Goal: Task Accomplishment & Management: Manage account settings

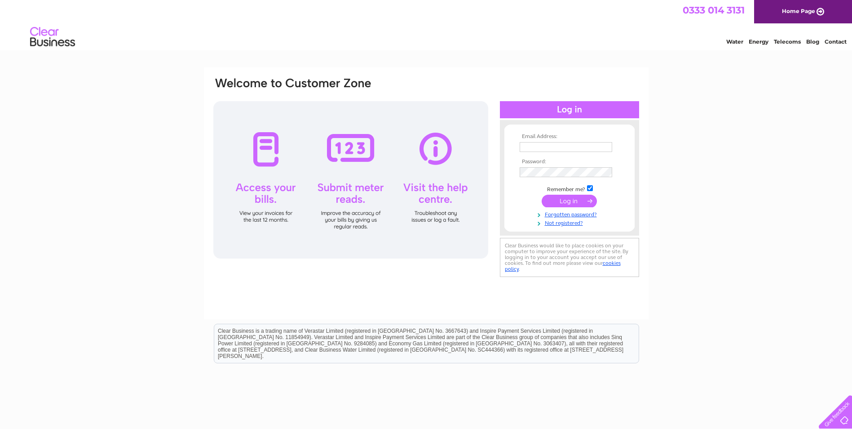
type input "[EMAIL_ADDRESS][DOMAIN_NAME]"
click at [569, 202] on input "submit" at bounding box center [569, 201] width 55 height 13
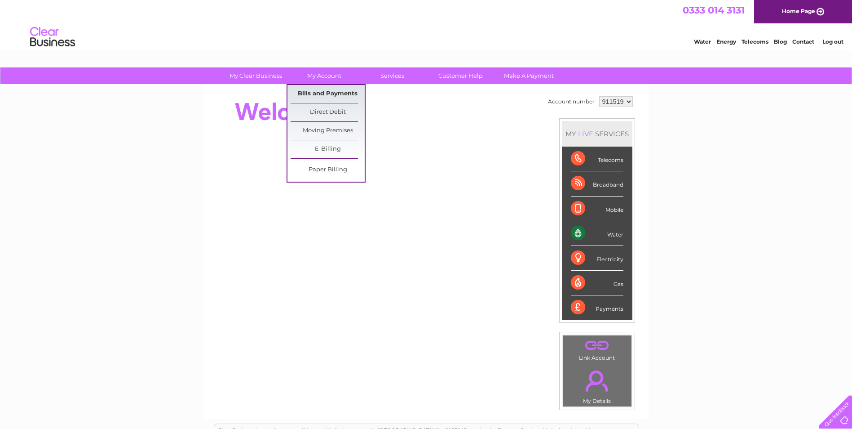
click at [321, 93] on link "Bills and Payments" at bounding box center [328, 94] width 74 height 18
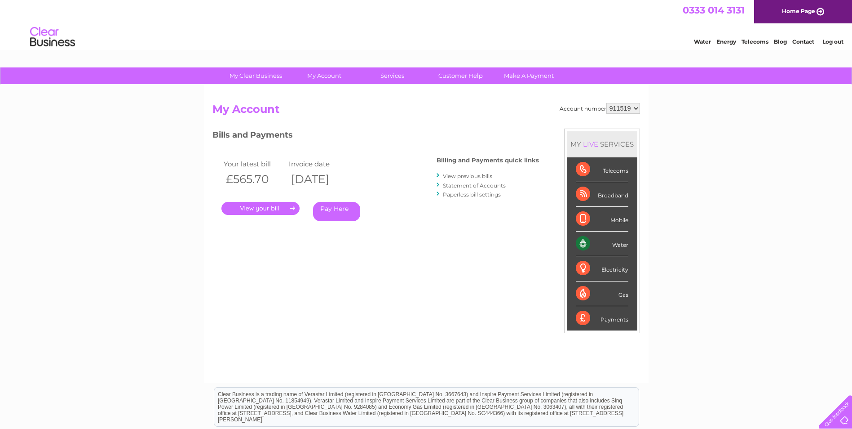
click at [258, 206] on link "." at bounding box center [260, 208] width 78 height 13
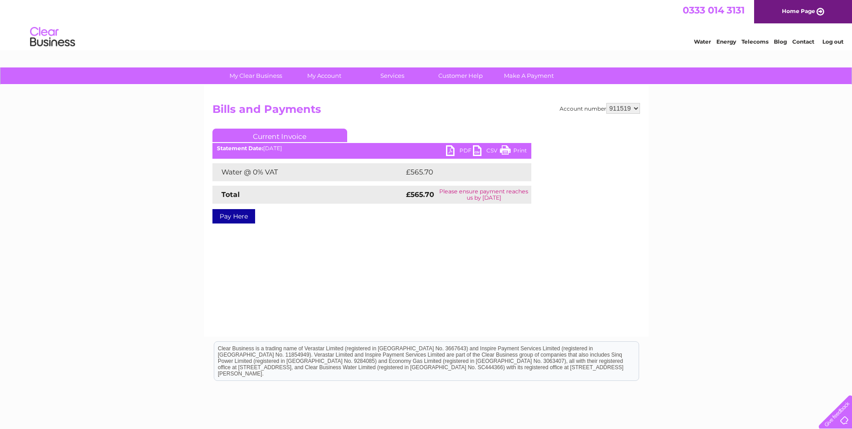
click at [462, 148] on link "PDF" at bounding box center [459, 151] width 27 height 13
